Goal: Navigation & Orientation: Understand site structure

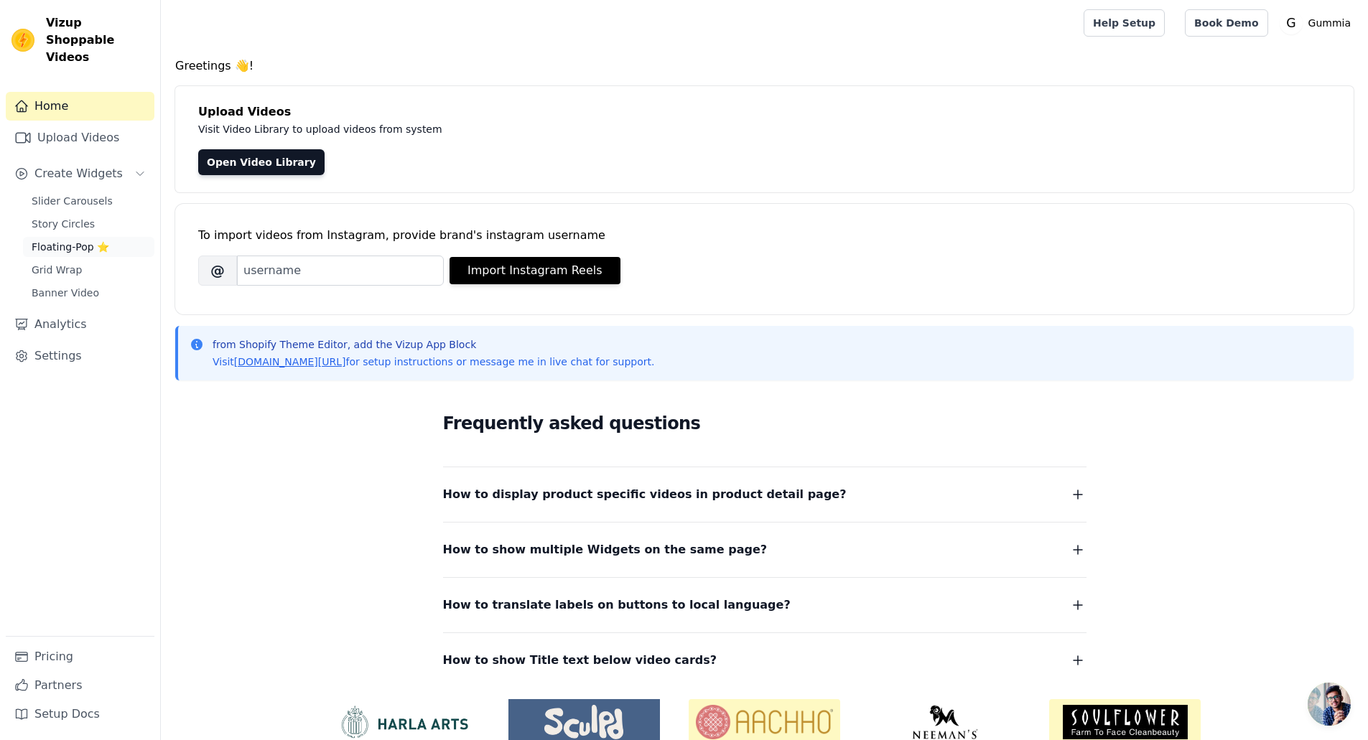
click at [54, 239] on link "Floating-Pop ⭐" at bounding box center [88, 247] width 131 height 20
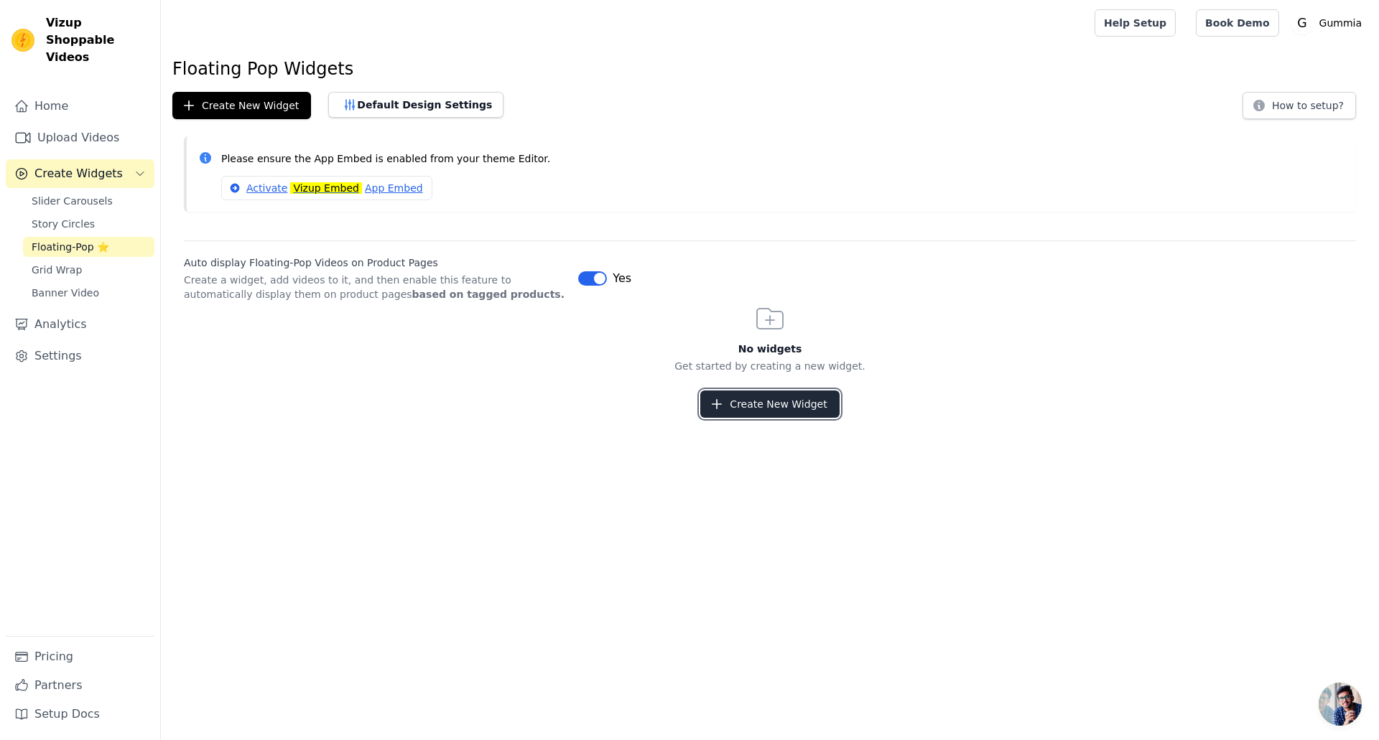
click at [777, 402] on button "Create New Widget" at bounding box center [769, 404] width 139 height 27
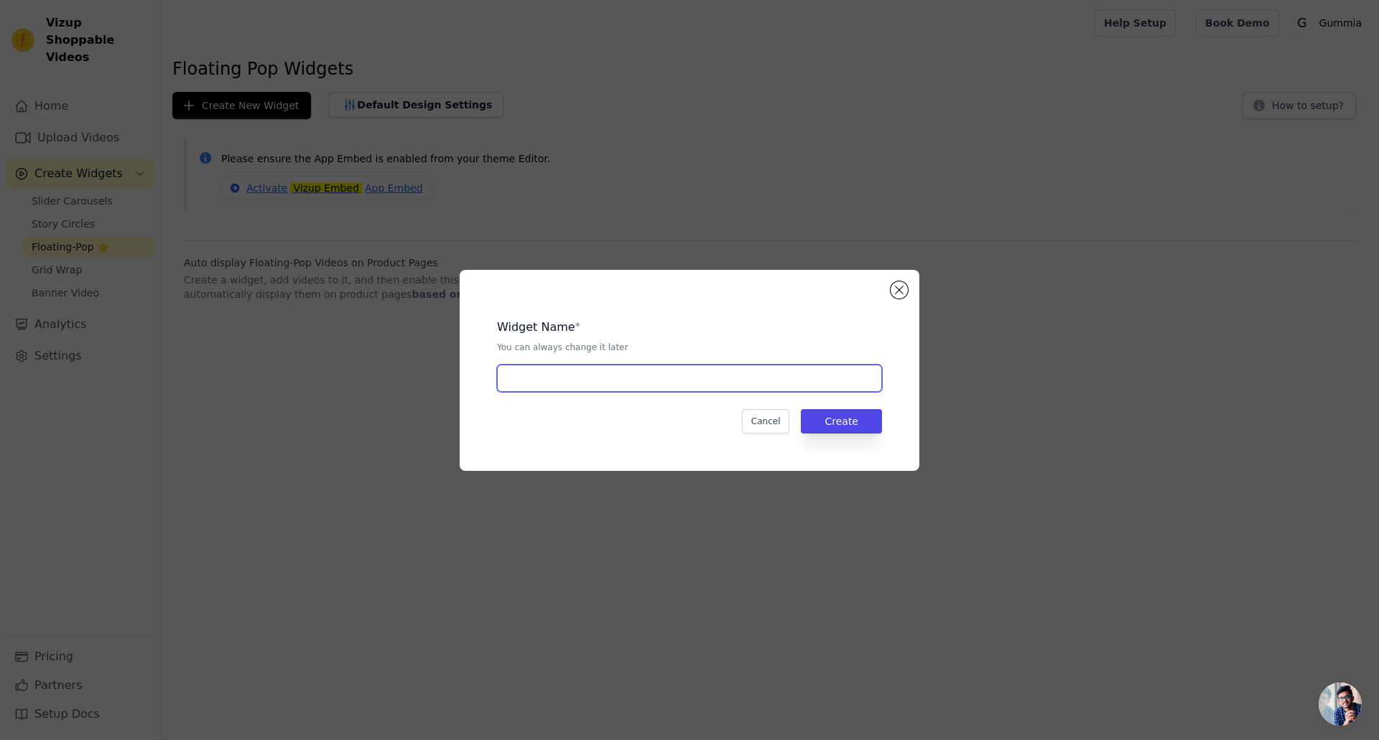
click at [771, 374] on input "text" at bounding box center [689, 378] width 385 height 27
click at [895, 292] on button "Close modal" at bounding box center [898, 290] width 17 height 17
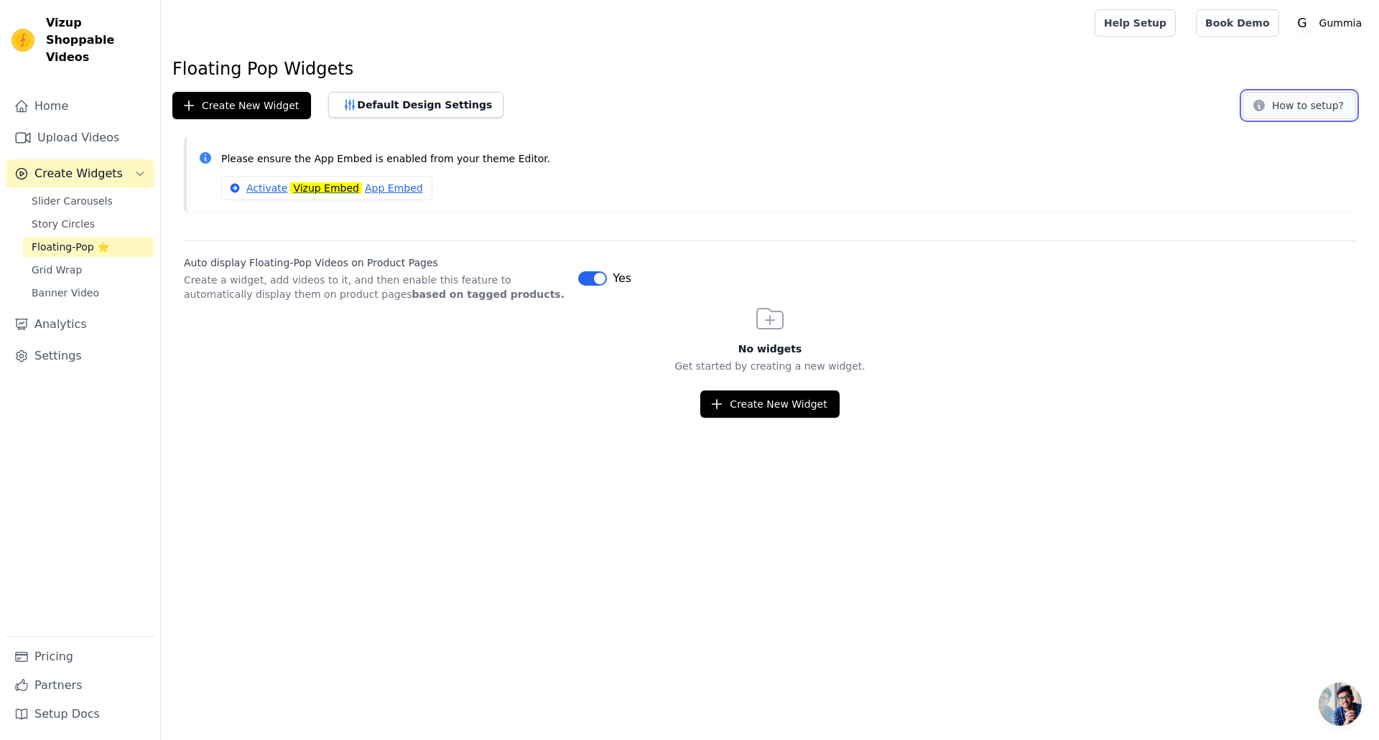
click at [1294, 111] on button "How to setup?" at bounding box center [1298, 105] width 113 height 27
click at [98, 283] on link "Banner Video" at bounding box center [88, 293] width 131 height 20
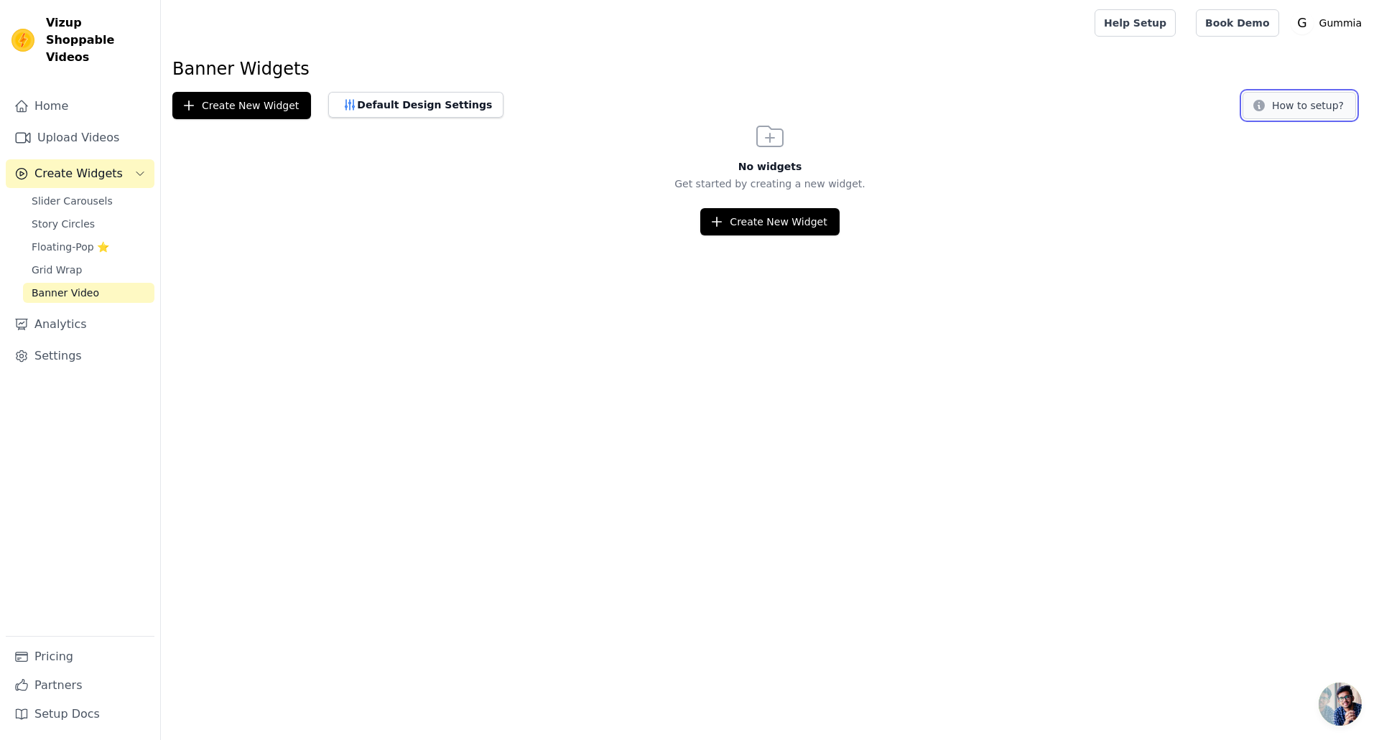
click at [1305, 105] on button "How to setup?" at bounding box center [1298, 105] width 113 height 27
click at [119, 310] on link "Analytics" at bounding box center [80, 324] width 149 height 29
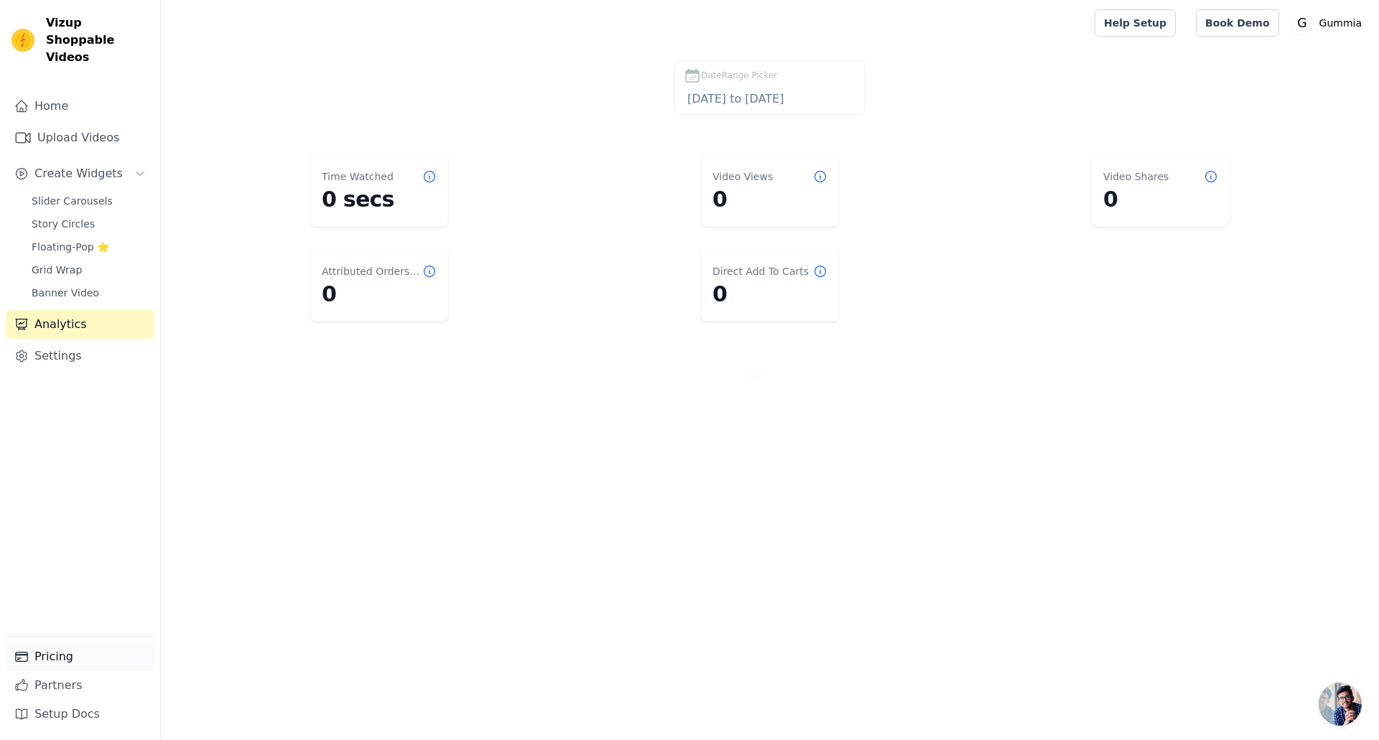
click at [44, 661] on link "Pricing" at bounding box center [80, 657] width 149 height 29
